Goal: Find specific page/section: Find specific page/section

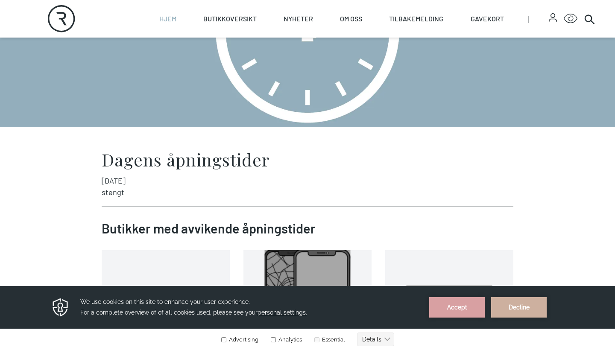
click at [175, 20] on link "Hjem" at bounding box center [167, 19] width 17 height 38
select select "NO"
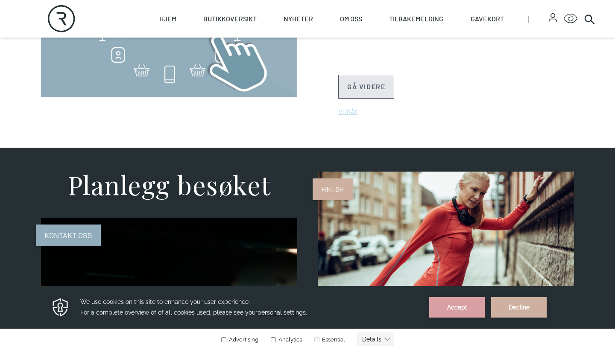
scroll to position [507, 0]
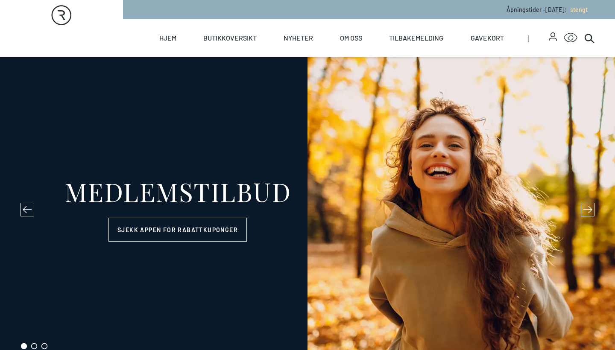
select select "NO"
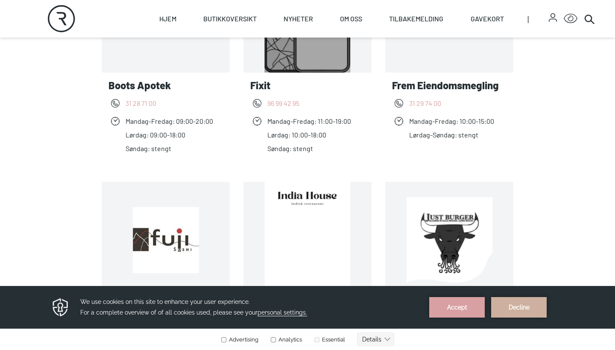
scroll to position [414, 0]
